Goal: Navigation & Orientation: Find specific page/section

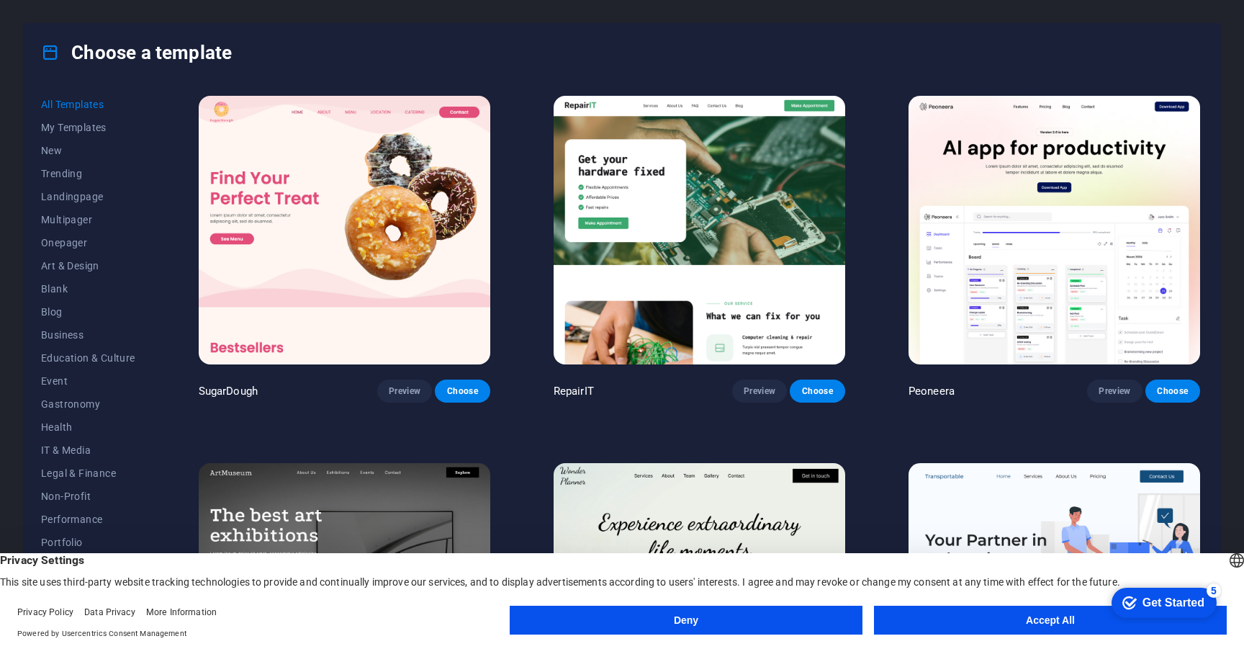
click at [841, 621] on button "Deny" at bounding box center [686, 620] width 353 height 29
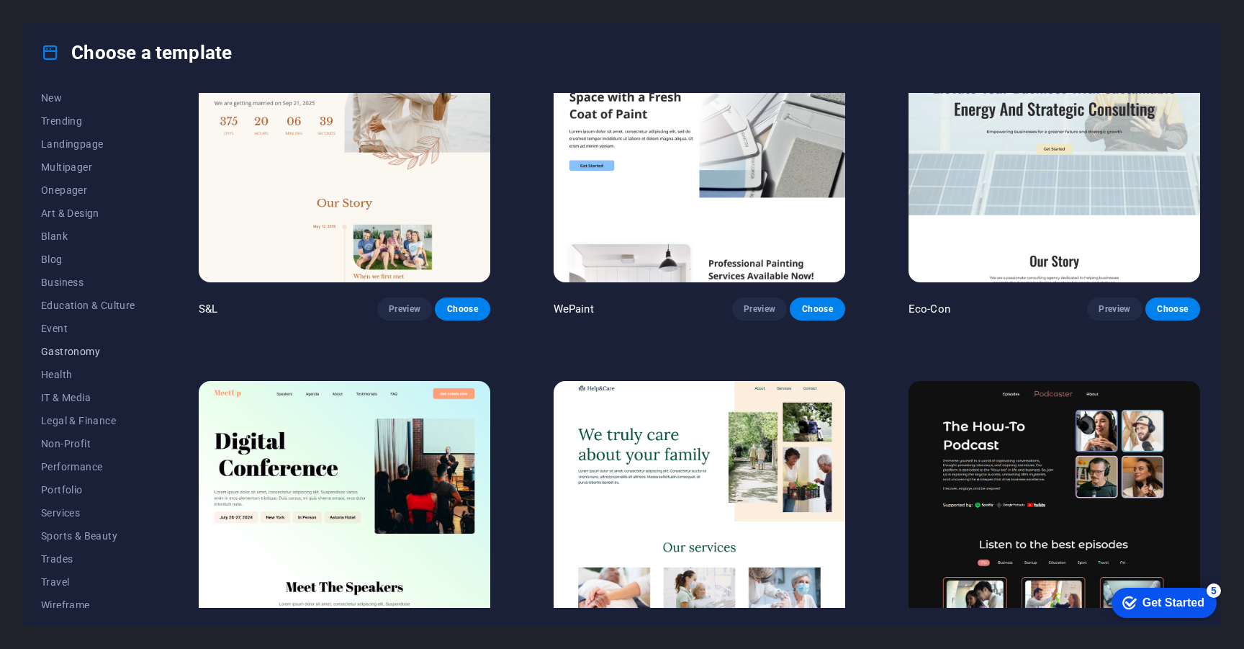
scroll to position [61, 0]
click at [84, 140] on span "Landingpage" at bounding box center [88, 136] width 94 height 12
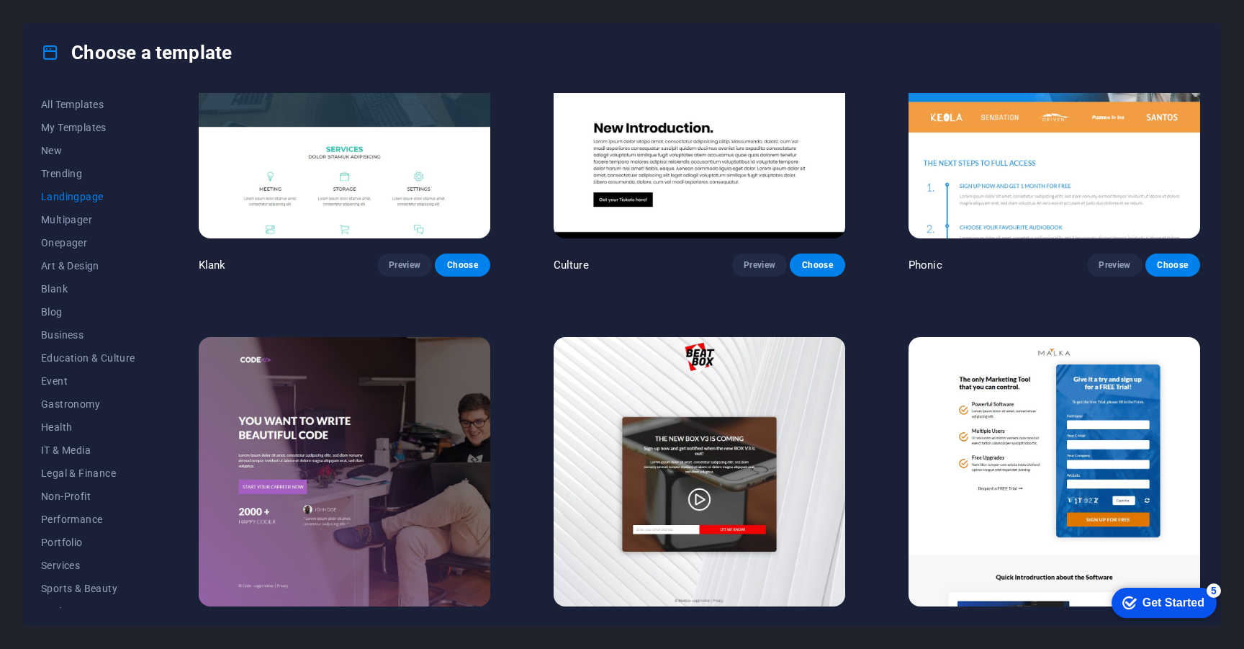
scroll to position [0, 0]
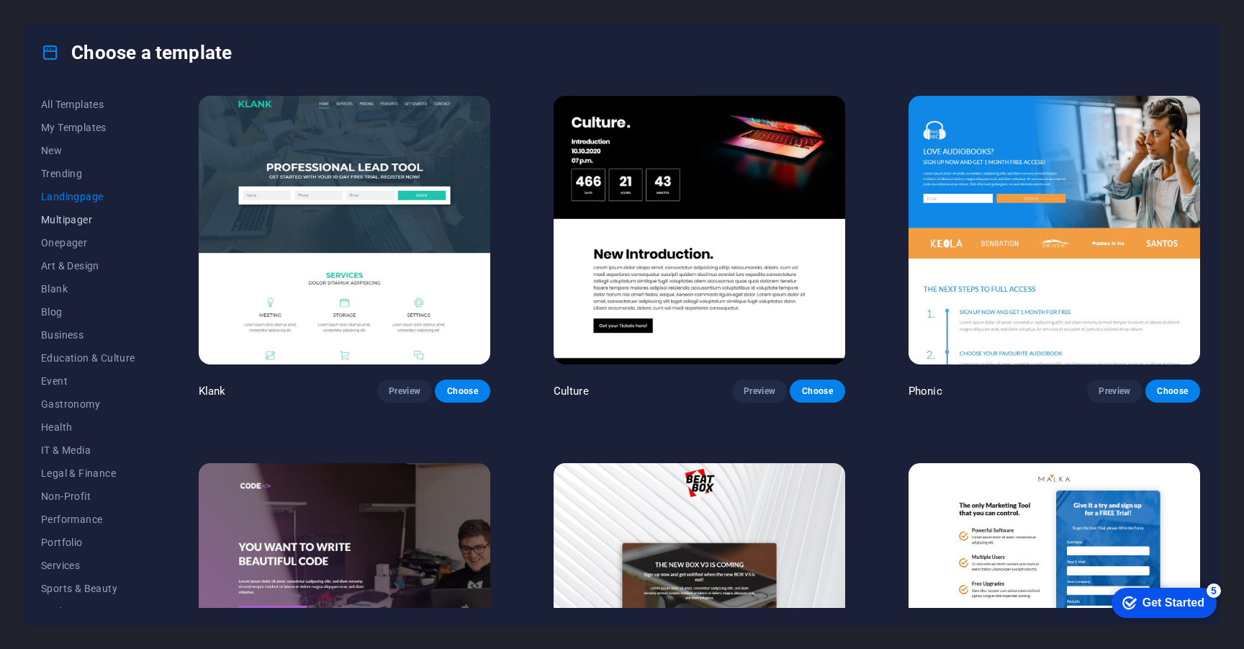
click at [72, 227] on button "Multipager" at bounding box center [88, 219] width 94 height 23
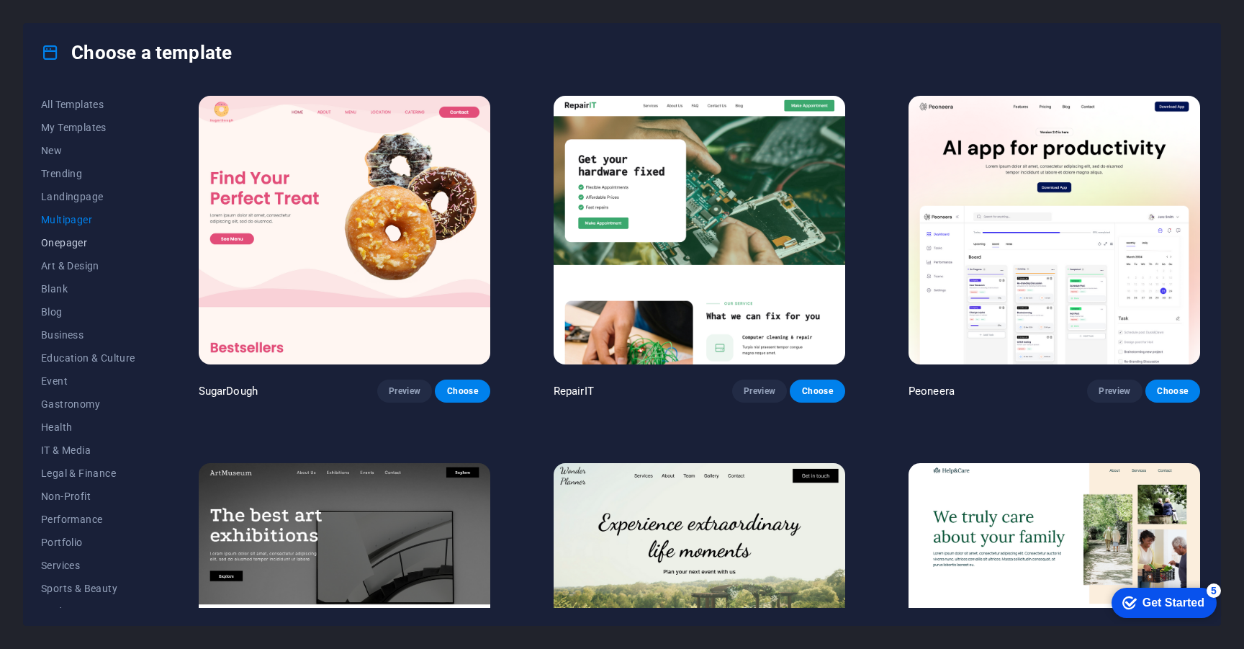
click at [72, 246] on span "Onepager" at bounding box center [88, 243] width 94 height 12
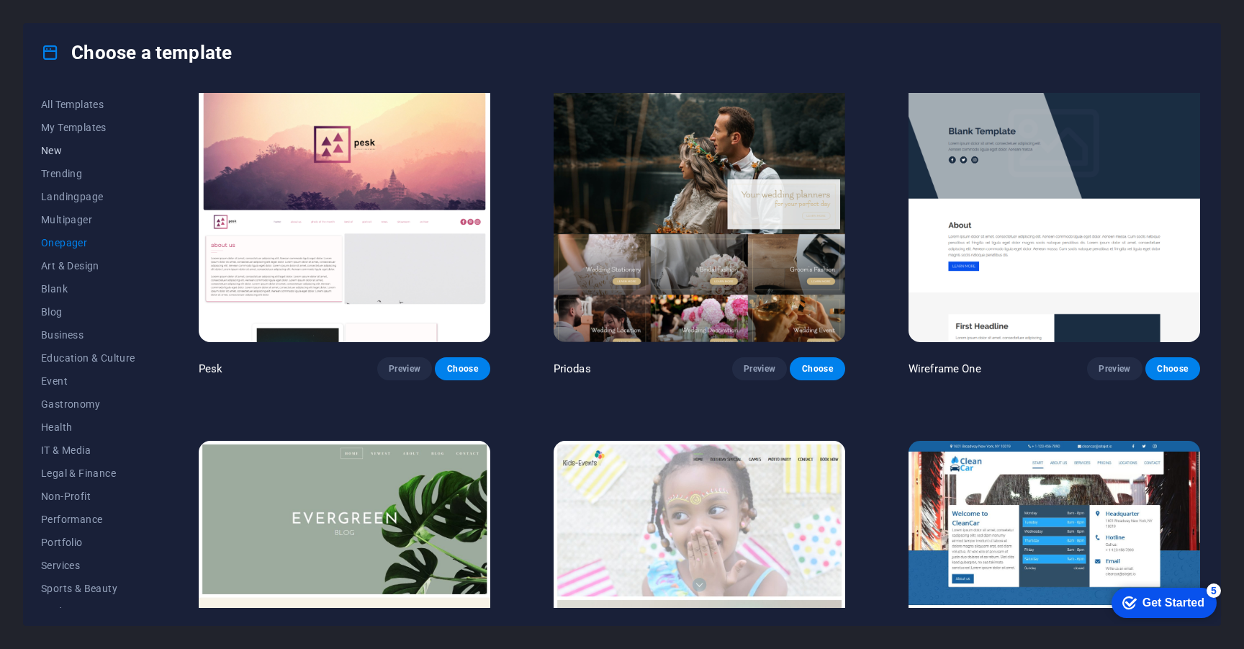
click at [91, 146] on span "New" at bounding box center [88, 151] width 94 height 12
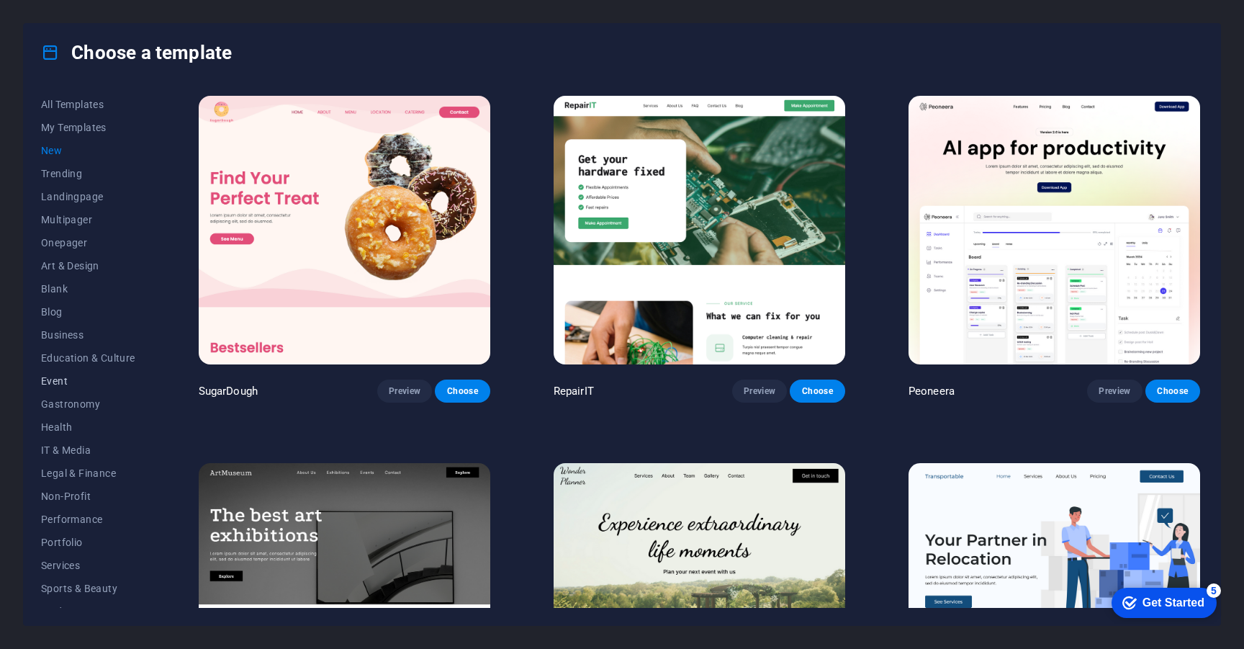
scroll to position [61, 0]
click at [86, 367] on span "Health" at bounding box center [88, 366] width 94 height 12
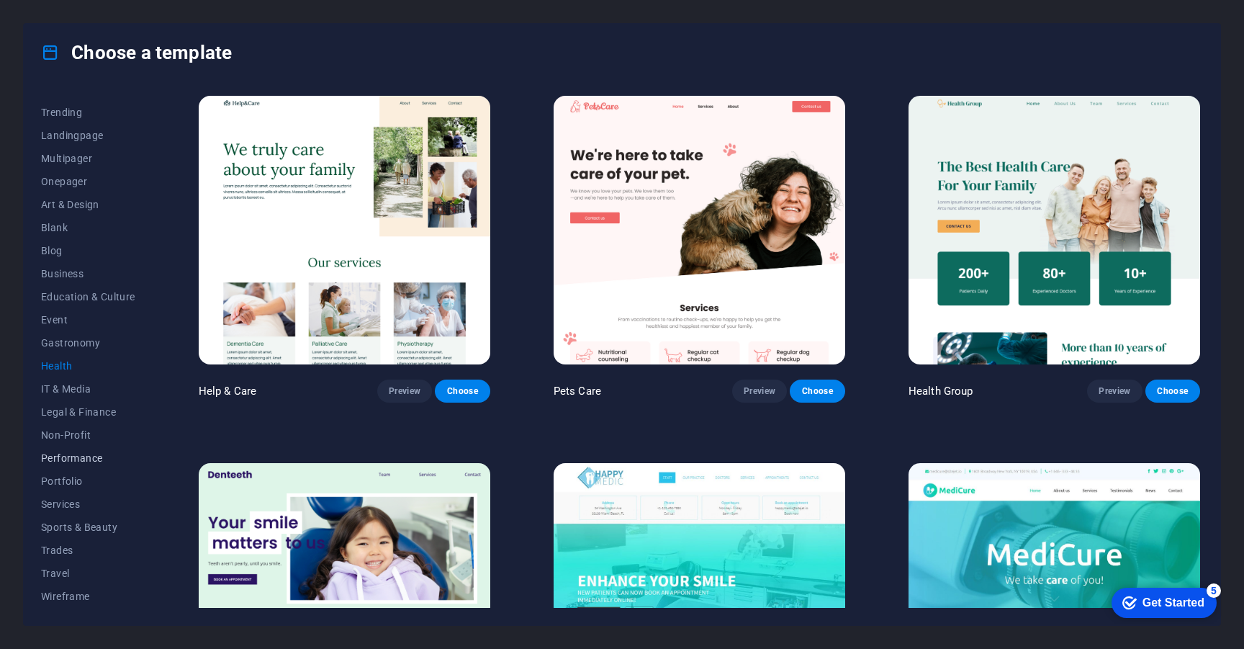
click at [85, 454] on span "Performance" at bounding box center [88, 458] width 94 height 12
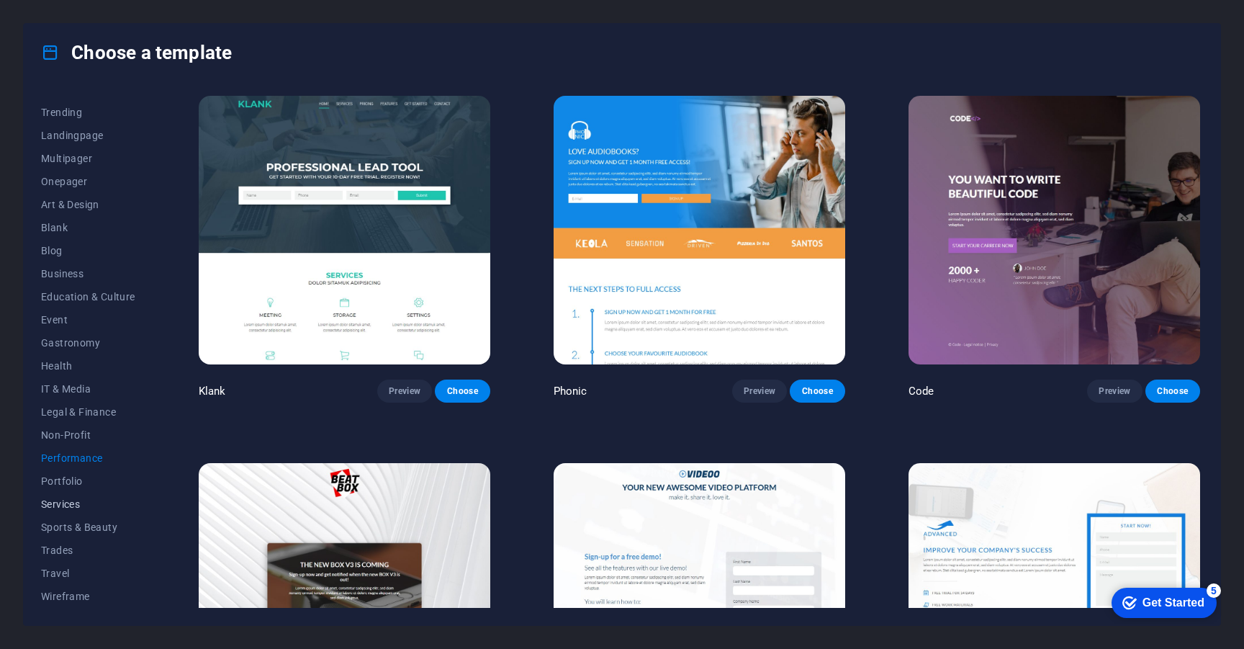
click at [82, 505] on span "Services" at bounding box center [88, 504] width 94 height 12
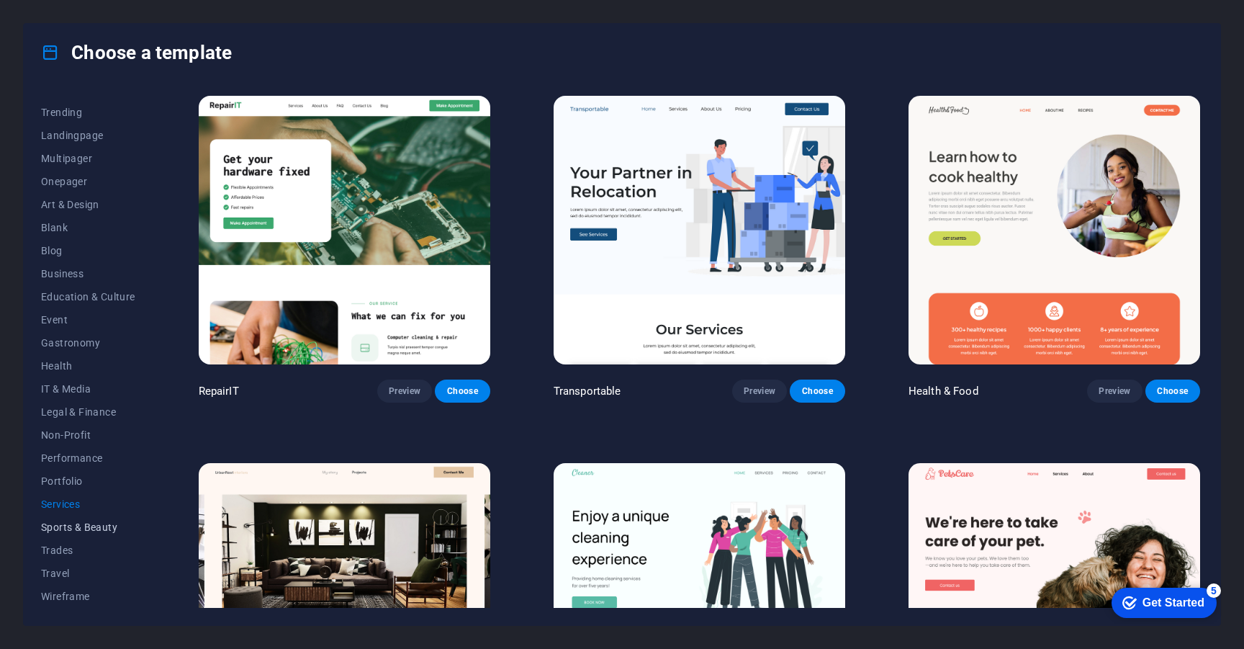
click at [89, 534] on button "Sports & Beauty" at bounding box center [88, 527] width 94 height 23
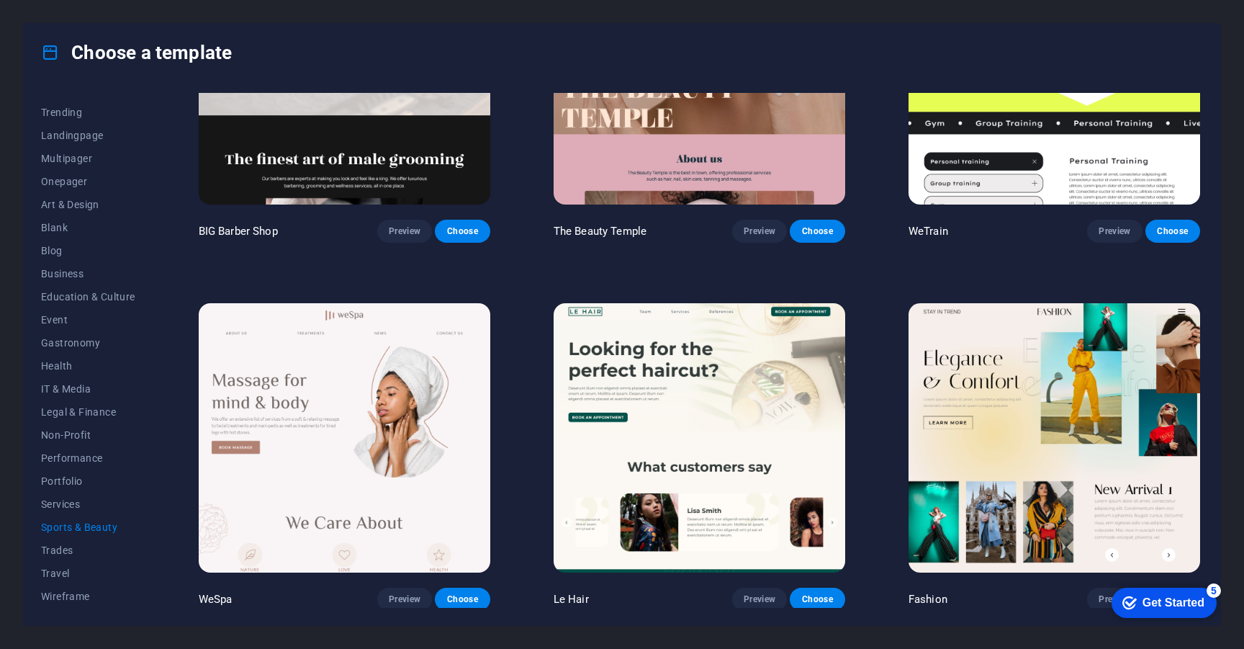
scroll to position [0, 0]
